Goal: Information Seeking & Learning: Learn about a topic

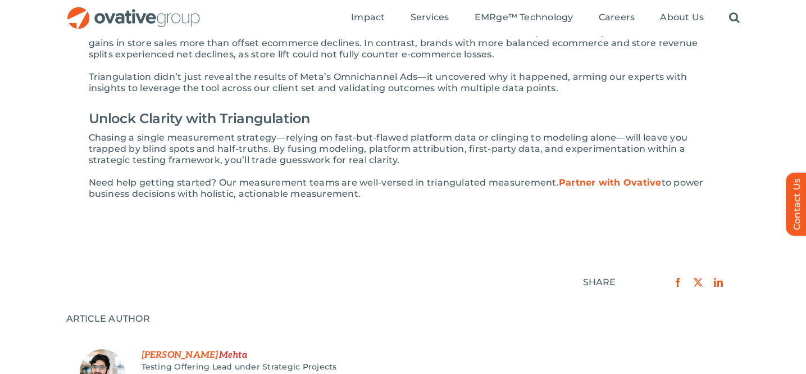
scroll to position [1721, 0]
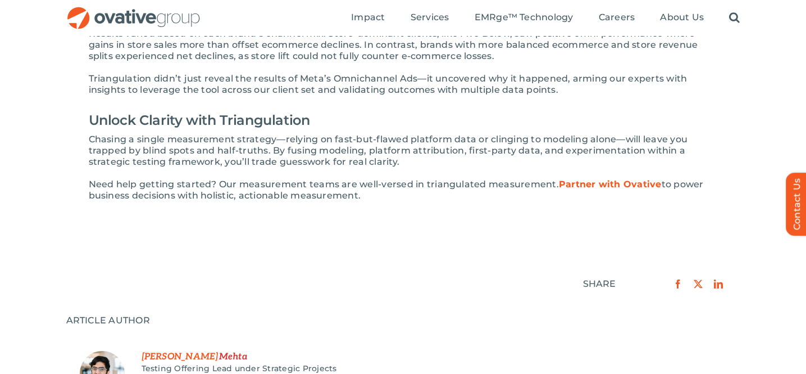
click at [608, 179] on strong "Partner with Ovative" at bounding box center [610, 184] width 103 height 11
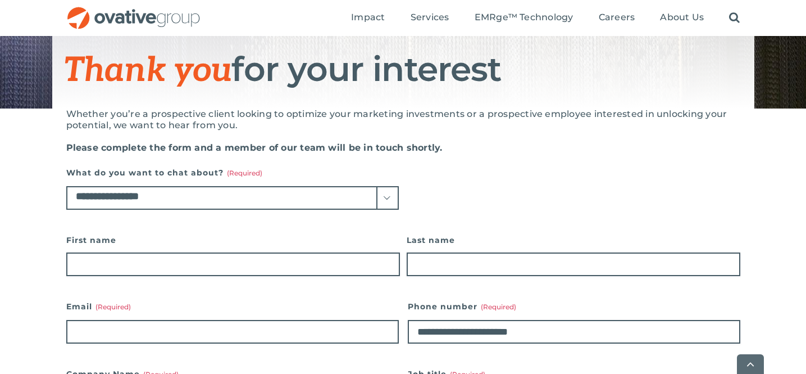
scroll to position [145, 0]
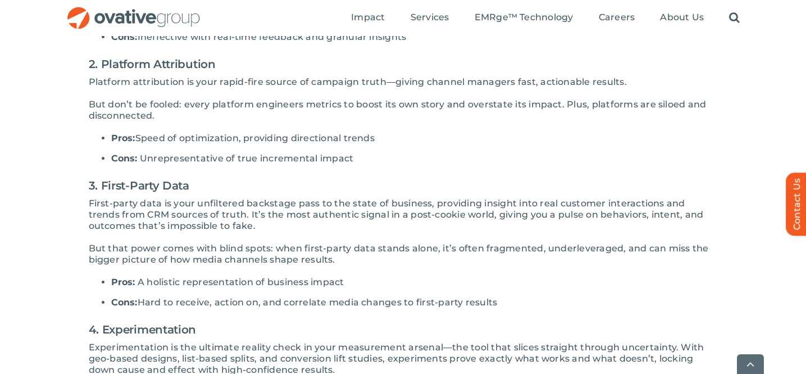
scroll to position [799, 0]
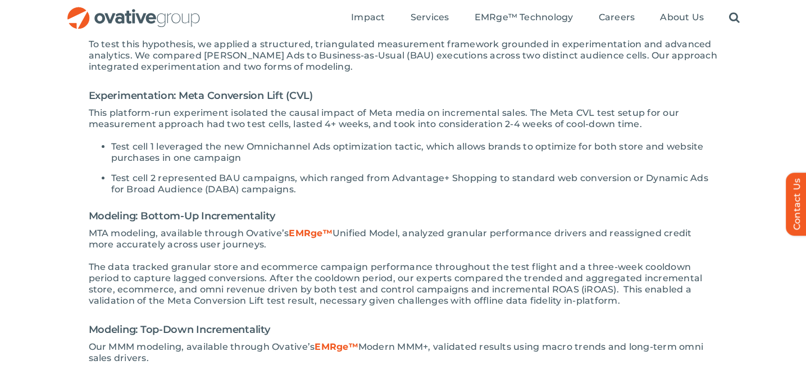
scroll to position [1301, 0]
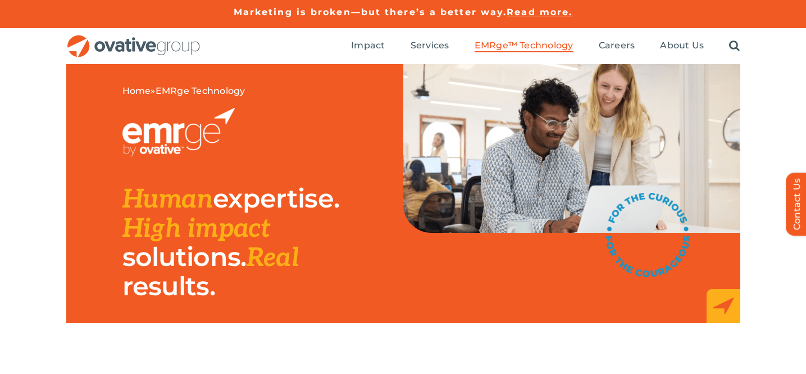
click at [506, 46] on span "EMRge™ Technology" at bounding box center [524, 45] width 99 height 11
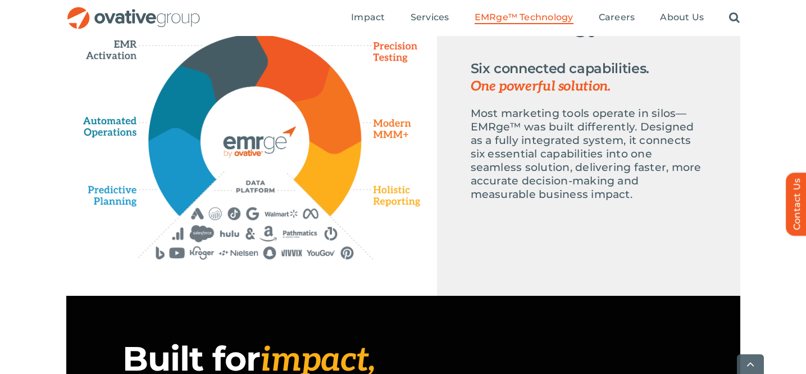
scroll to position [611, 0]
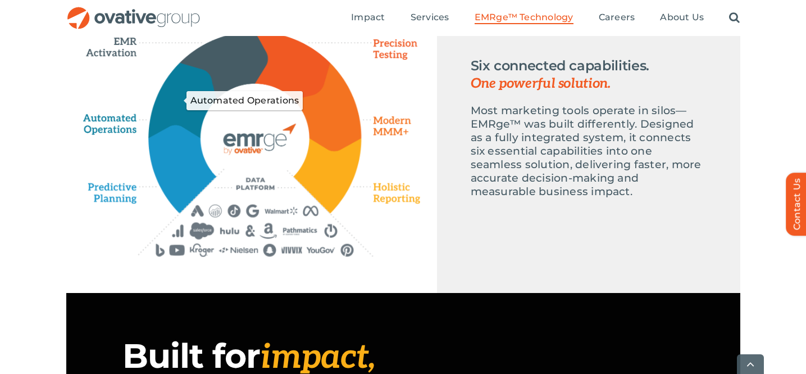
click at [187, 97] on icon "Automated Operations" at bounding box center [183, 100] width 69 height 75
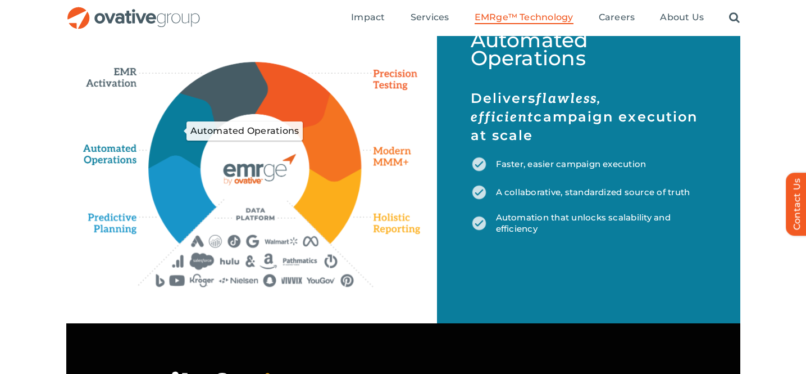
scroll to position [532, 0]
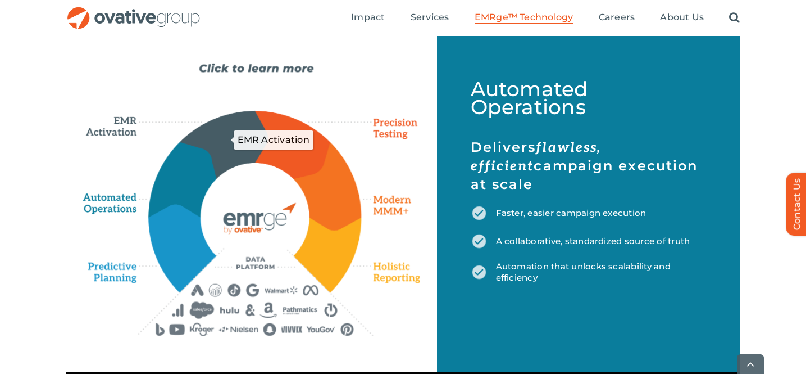
click at [220, 127] on icon "EMR Activation" at bounding box center [224, 144] width 88 height 66
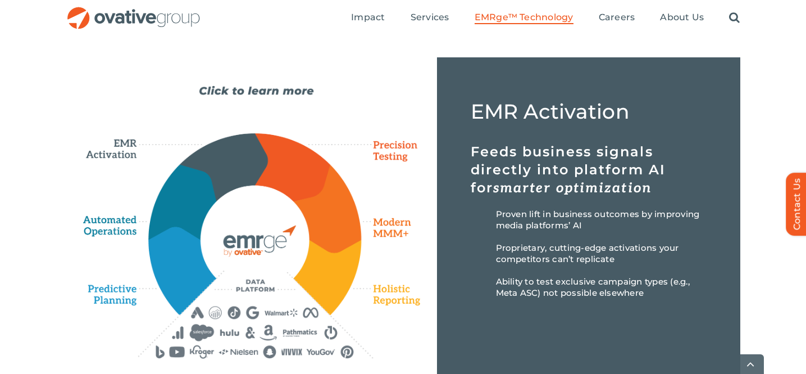
scroll to position [615, 0]
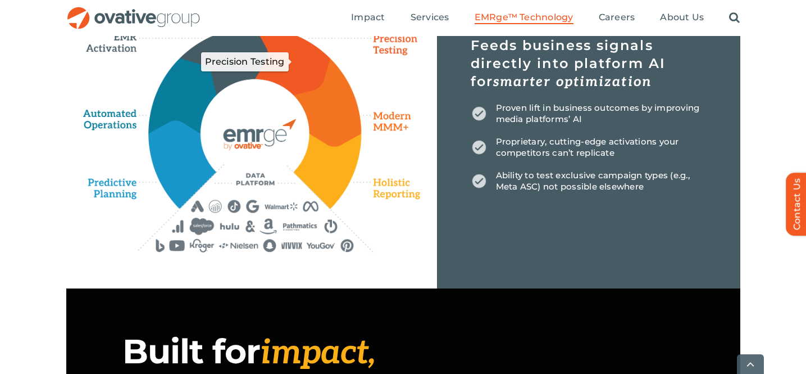
click at [297, 71] on icon "Precision Testing" at bounding box center [292, 61] width 75 height 67
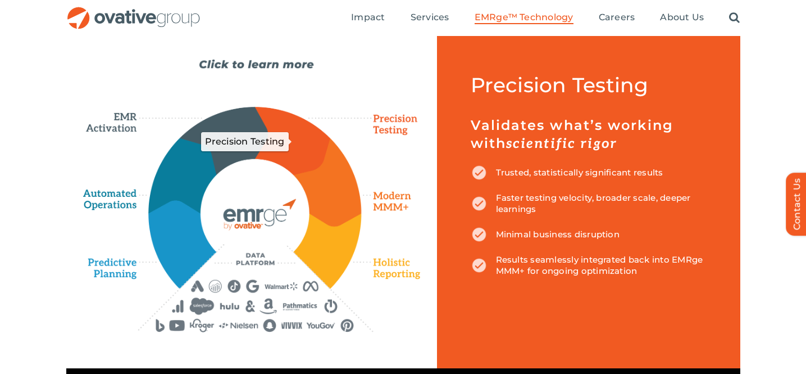
scroll to position [533, 0]
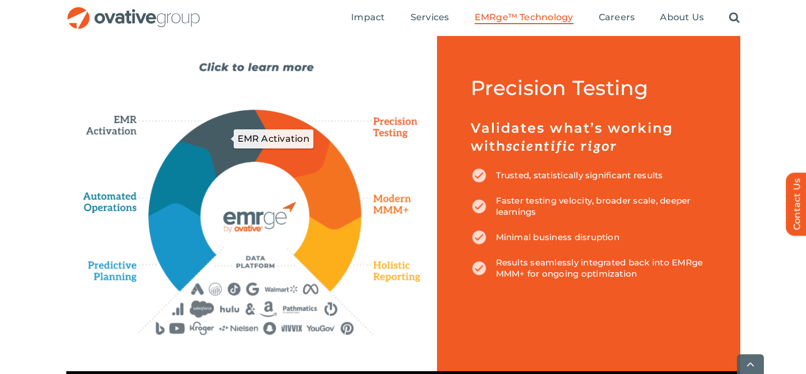
click at [232, 134] on icon "EMR Activation" at bounding box center [224, 143] width 88 height 66
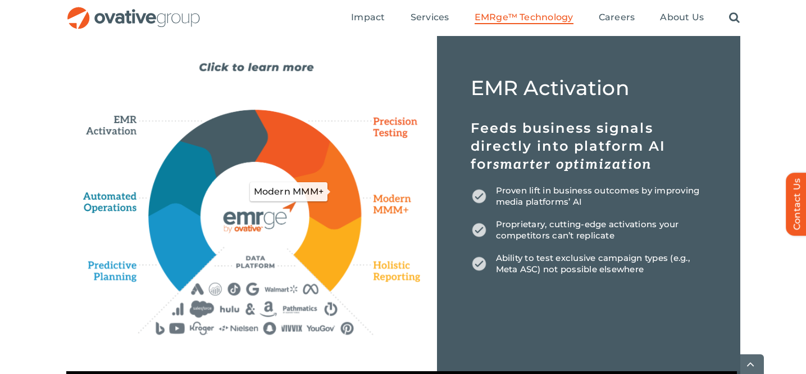
click at [347, 199] on icon "Modern MMM+" at bounding box center [327, 185] width 67 height 88
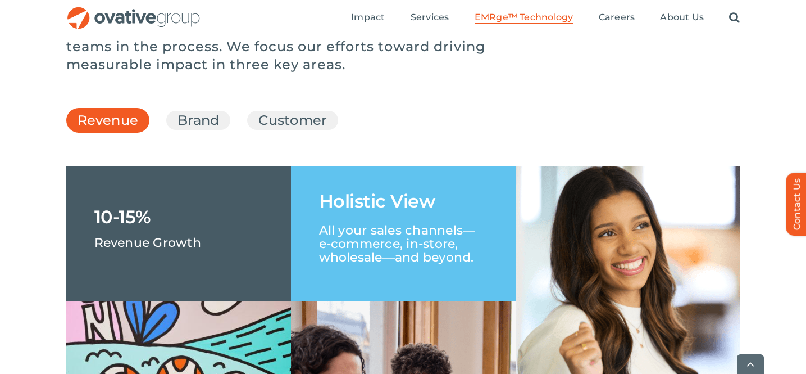
scroll to position [1639, 0]
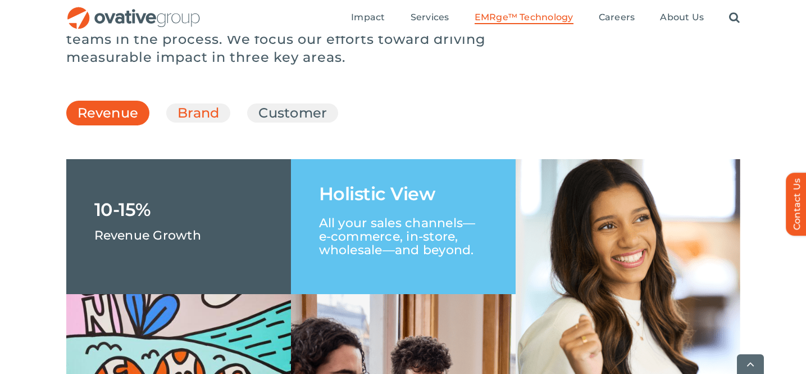
click at [209, 123] on link "Brand" at bounding box center [199, 112] width 42 height 19
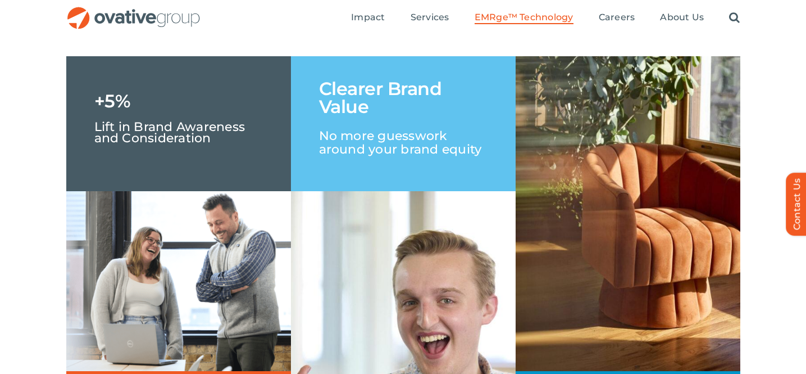
scroll to position [1741, 0]
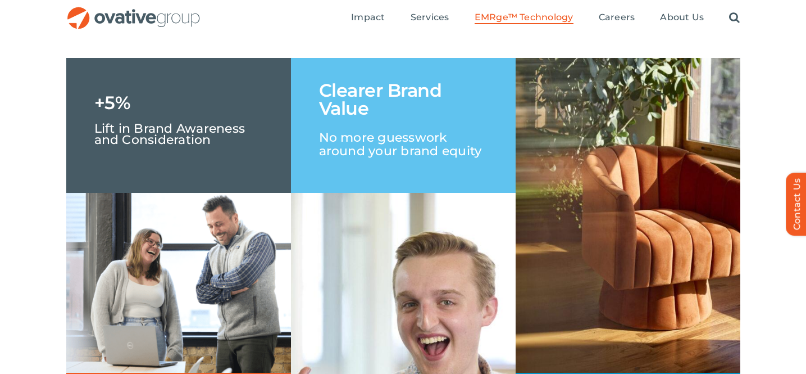
click at [305, 21] on link "Customer" at bounding box center [293, 11] width 69 height 19
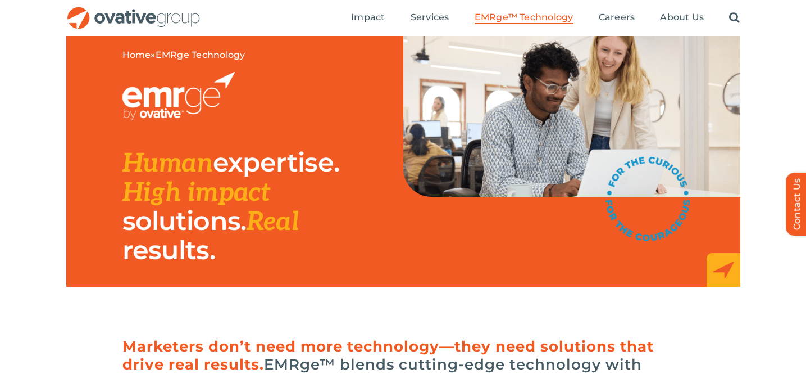
scroll to position [0, 0]
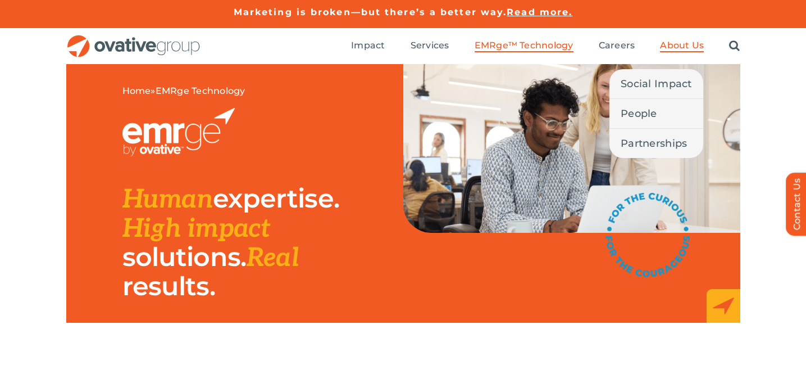
click at [683, 48] on span "About Us" at bounding box center [682, 45] width 44 height 11
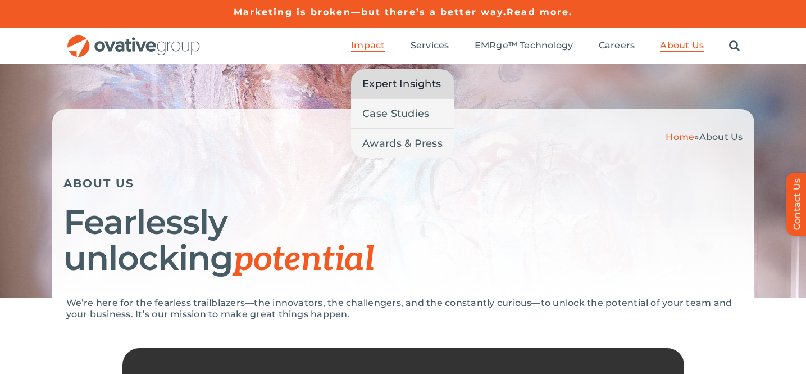
click at [386, 85] on span "Expert Insights" at bounding box center [401, 84] width 79 height 16
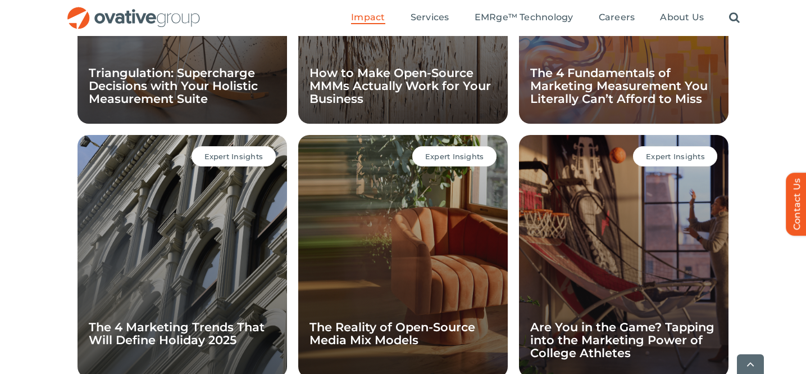
scroll to position [978, 0]
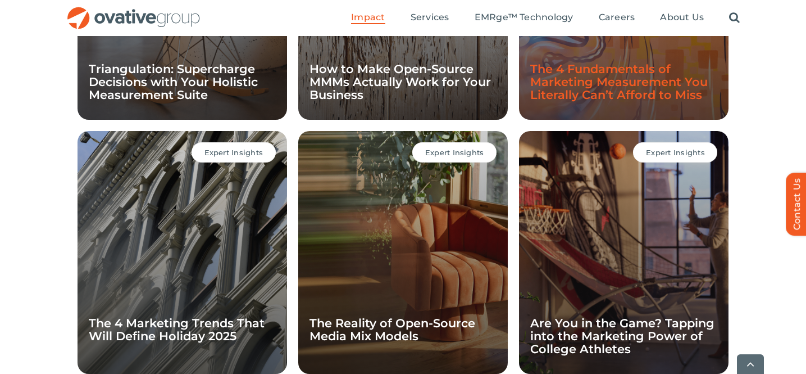
click at [597, 83] on link "The 4 Fundamentals of Marketing Measurement You Literally Can’t Afford to Miss" at bounding box center [620, 82] width 178 height 40
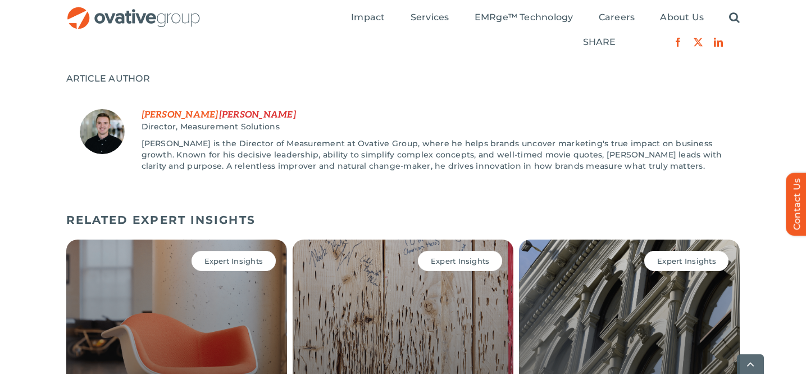
scroll to position [1261, 0]
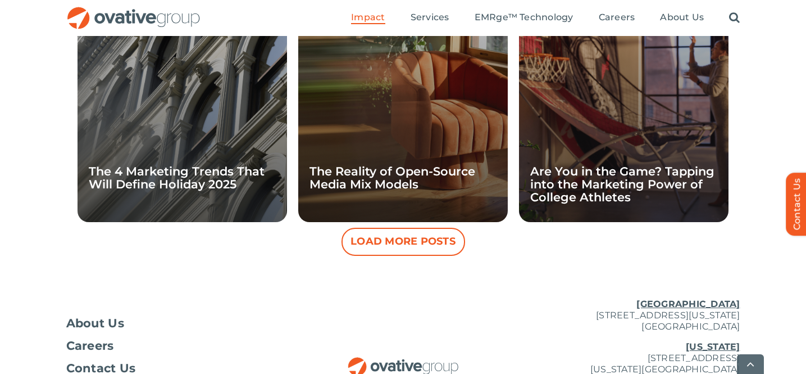
scroll to position [1138, 0]
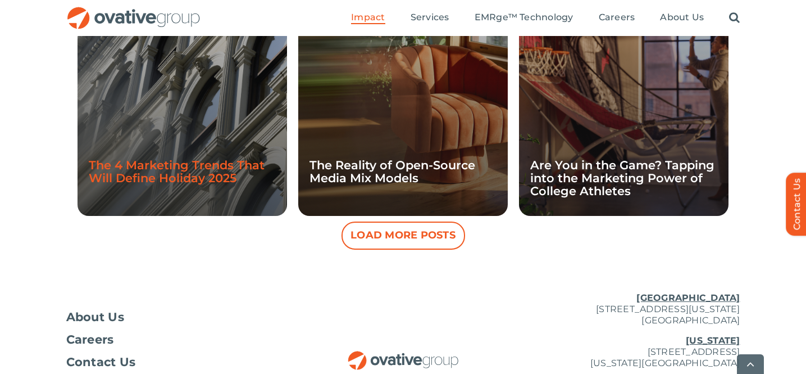
click at [213, 164] on link "The 4 Marketing Trends That Will Define Holiday 2025" at bounding box center [177, 171] width 176 height 27
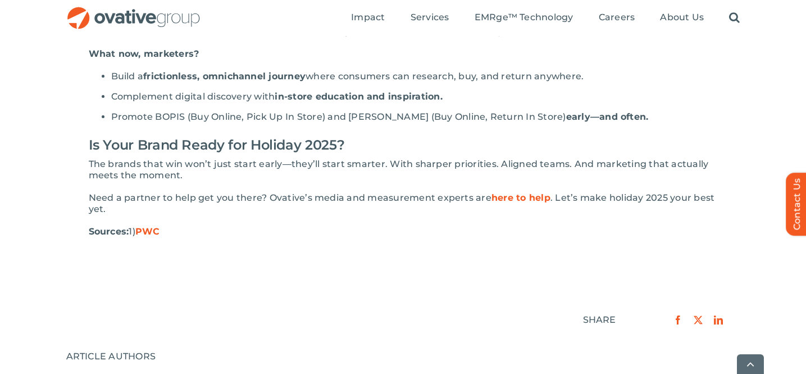
scroll to position [884, 0]
